Goal: Information Seeking & Learning: Learn about a topic

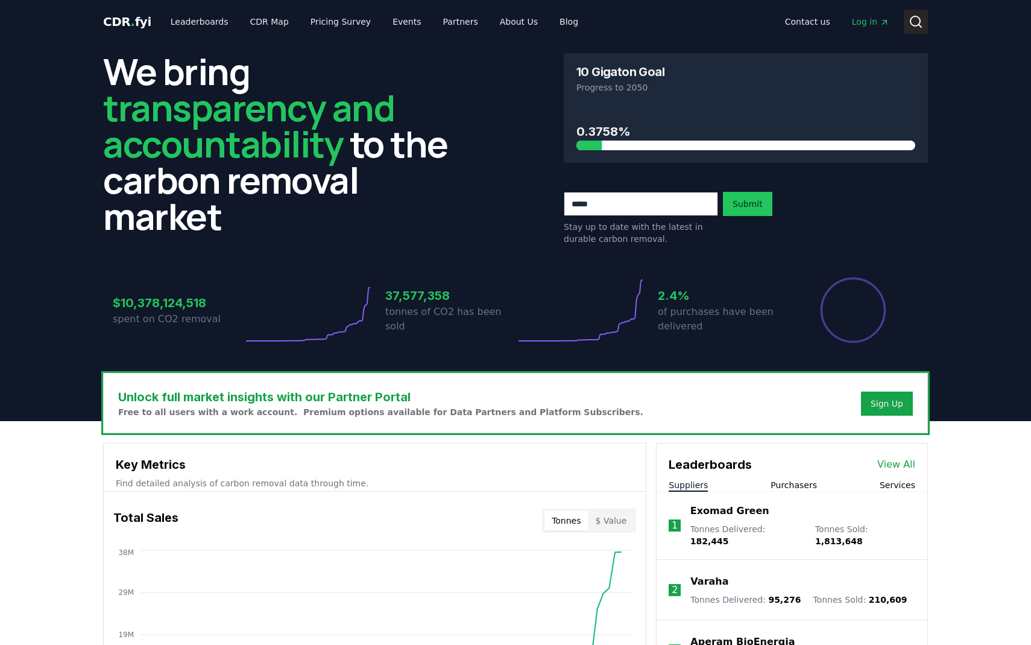
click at [917, 21] on icon at bounding box center [916, 21] width 14 height 14
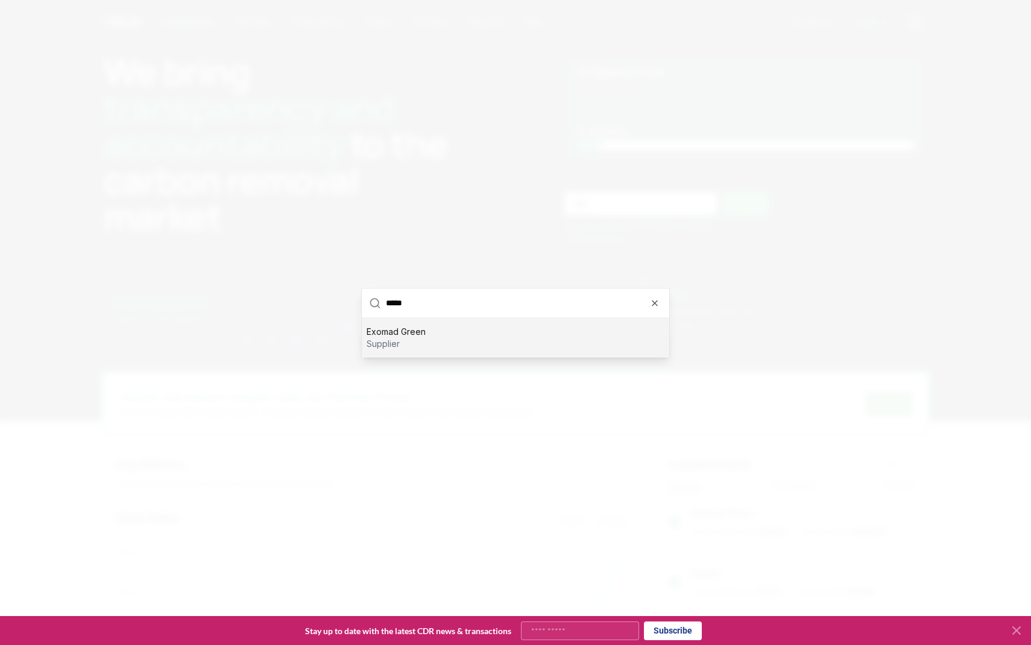
type input "******"
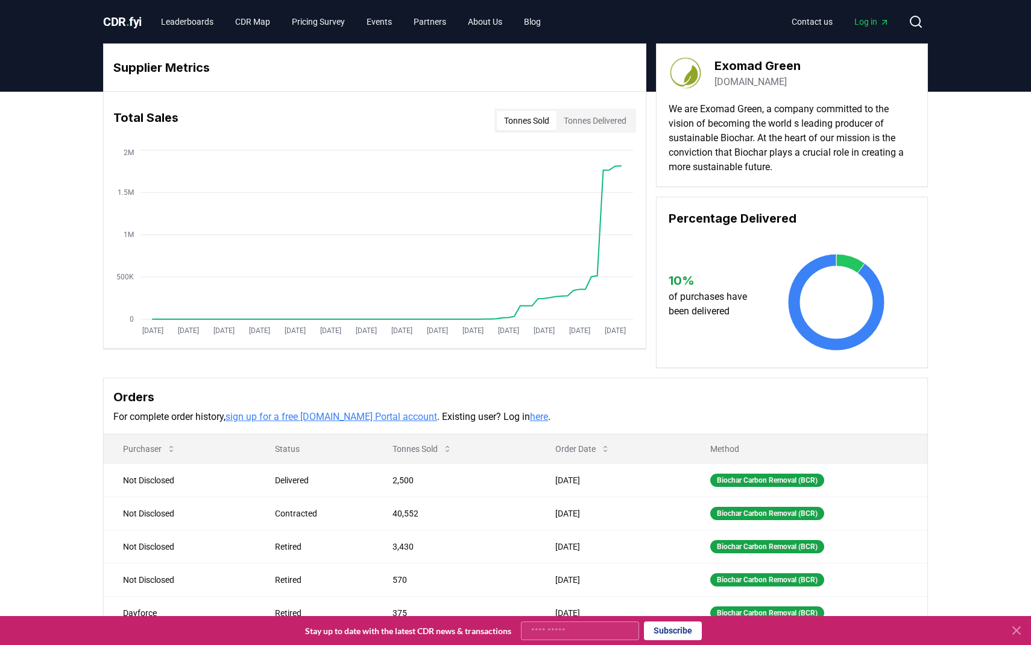
click at [584, 112] on button "Tonnes Delivered" at bounding box center [595, 120] width 77 height 19
click at [533, 116] on button "Tonnes Sold" at bounding box center [527, 120] width 60 height 19
click at [585, 117] on button "Tonnes Delivered" at bounding box center [595, 120] width 77 height 19
click at [523, 126] on button "Tonnes Sold" at bounding box center [527, 120] width 60 height 19
click at [602, 118] on button "Tonnes Delivered" at bounding box center [595, 120] width 77 height 19
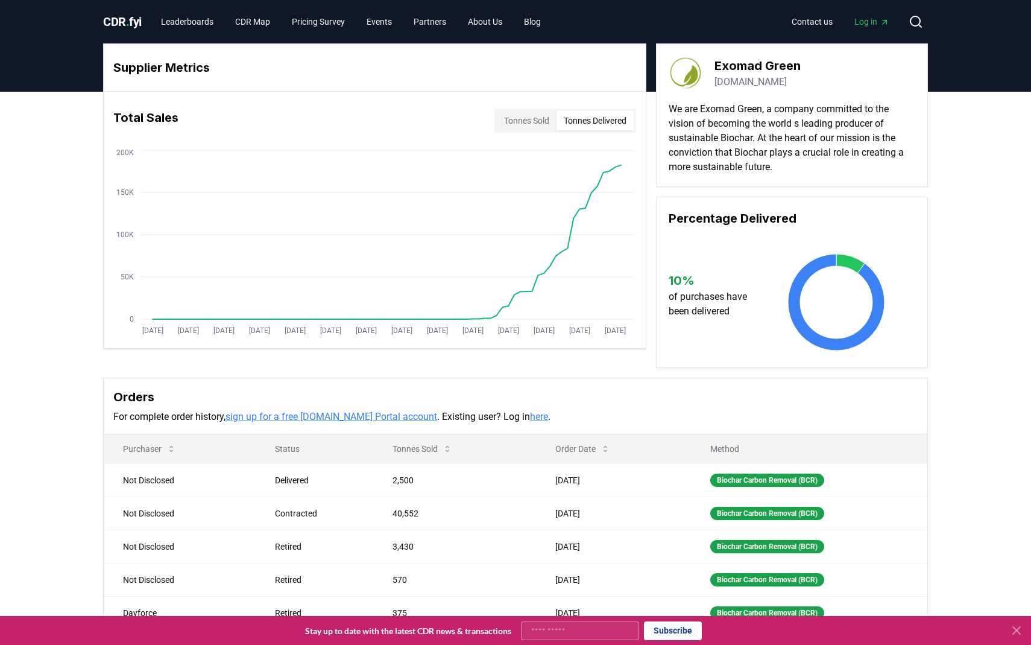
click at [513, 117] on button "Tonnes Sold" at bounding box center [527, 120] width 60 height 19
click at [581, 119] on button "Tonnes Delivered" at bounding box center [595, 120] width 77 height 19
click at [509, 120] on button "Tonnes Sold" at bounding box center [527, 120] width 60 height 19
click at [601, 115] on button "Tonnes Delivered" at bounding box center [595, 120] width 77 height 19
